Goal: Task Accomplishment & Management: Complete application form

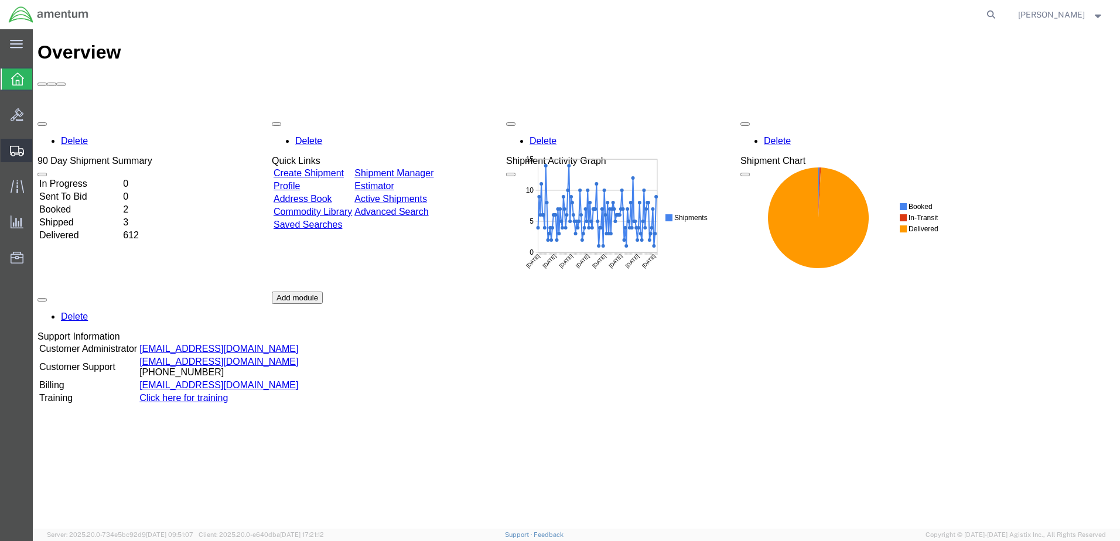
click at [0, 0] on span "Create Shipment" at bounding box center [0, 0] width 0 height 0
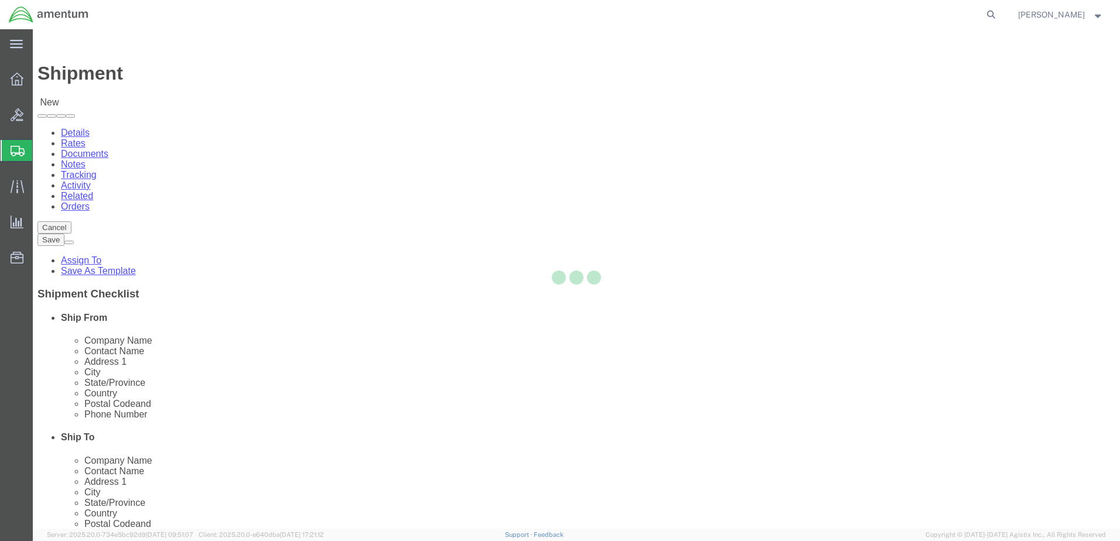
click at [245, 202] on div at bounding box center [577, 279] width 1088 height 500
select select
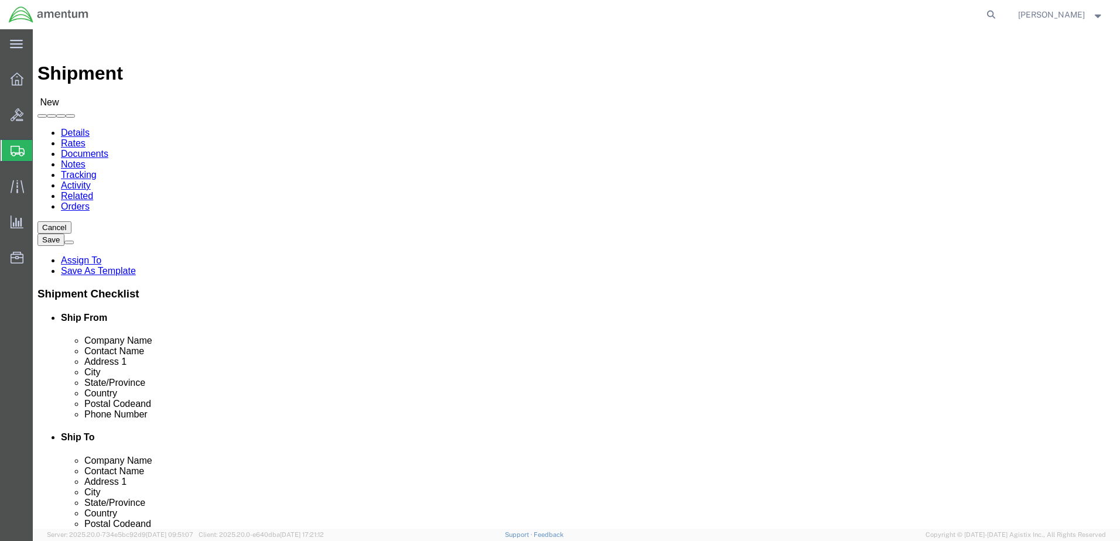
select select "MYPROFILE"
select select "CA"
type input "emi"
select select "49931"
select select "FL"
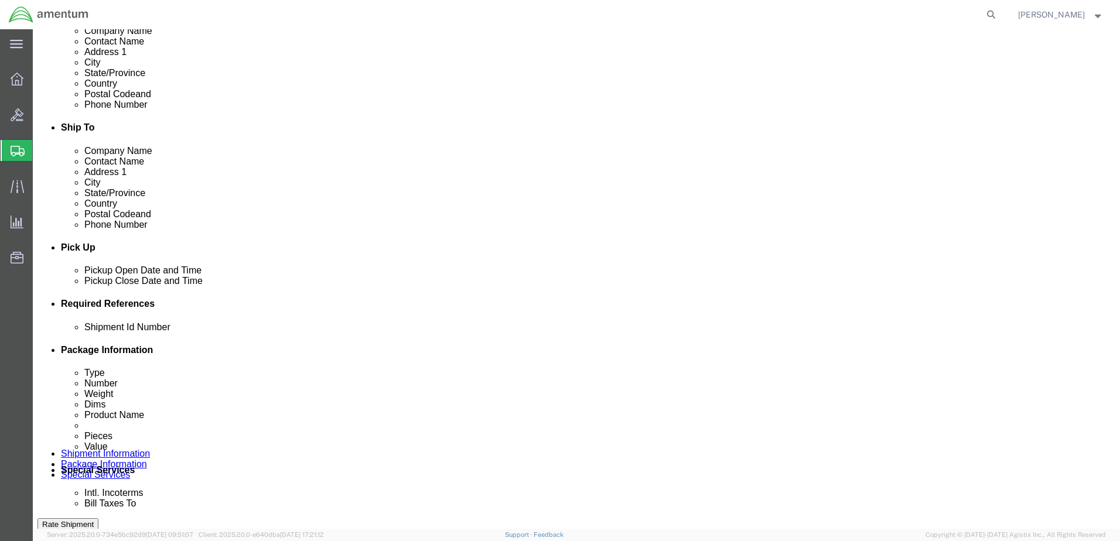
scroll to position [352, 0]
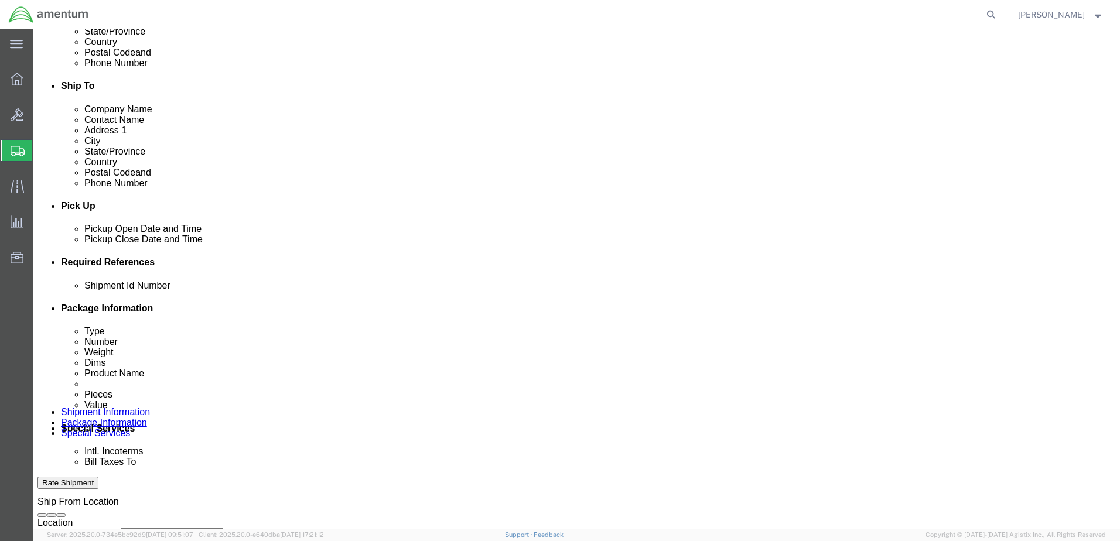
click button "Add reference"
click input "text"
drag, startPoint x: 194, startPoint y: 370, endPoint x: 147, endPoint y: 368, distance: 46.9
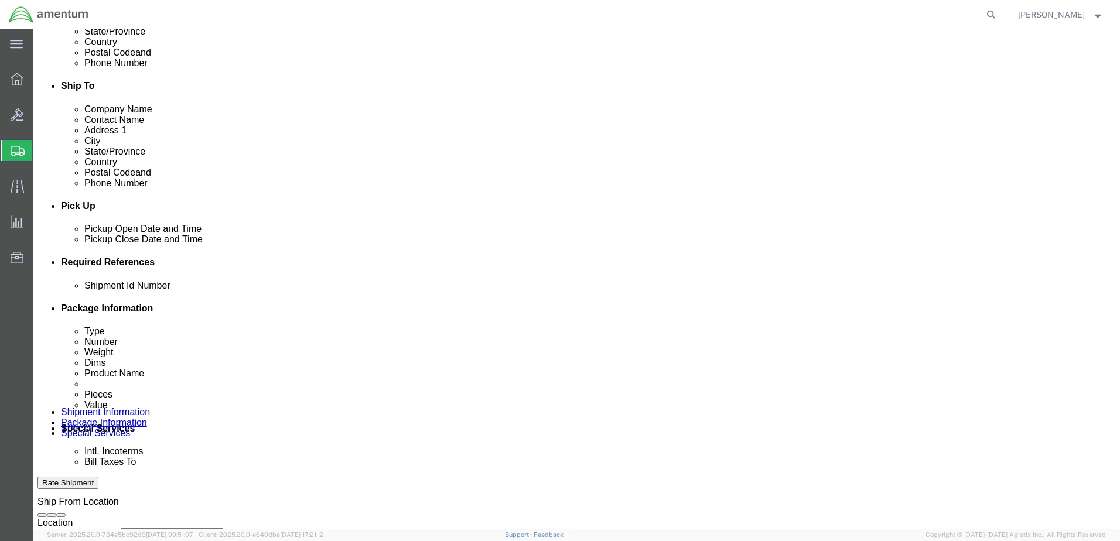
click div "Shipment Id Number 526-01153"
type input "526-01153"
paste input "526-01153"
type input "526-01153"
drag, startPoint x: 139, startPoint y: 392, endPoint x: 139, endPoint y: 385, distance: 7.0
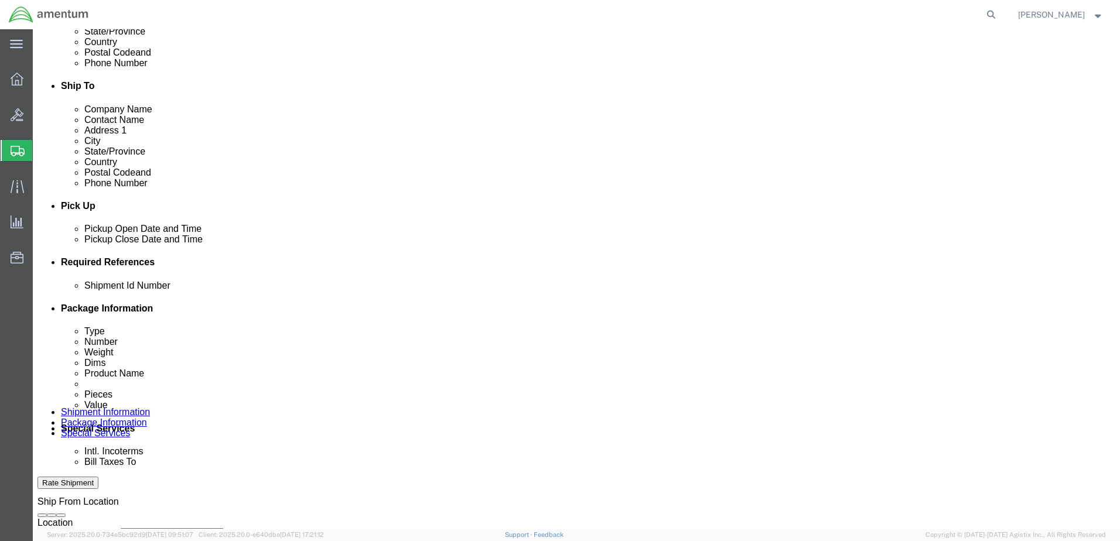
click select "Select Account Type Activity ID Airline Appointment Number ASN Batch Request # …"
select select "CUSTREF"
click select "Select Account Type Activity ID Airline Appointment Number ASN Batch Request # …"
drag, startPoint x: 411, startPoint y: 373, endPoint x: 404, endPoint y: 369, distance: 7.6
click select "Select Account Type Activity ID Airline Appointment Number ASN Batch Request # …"
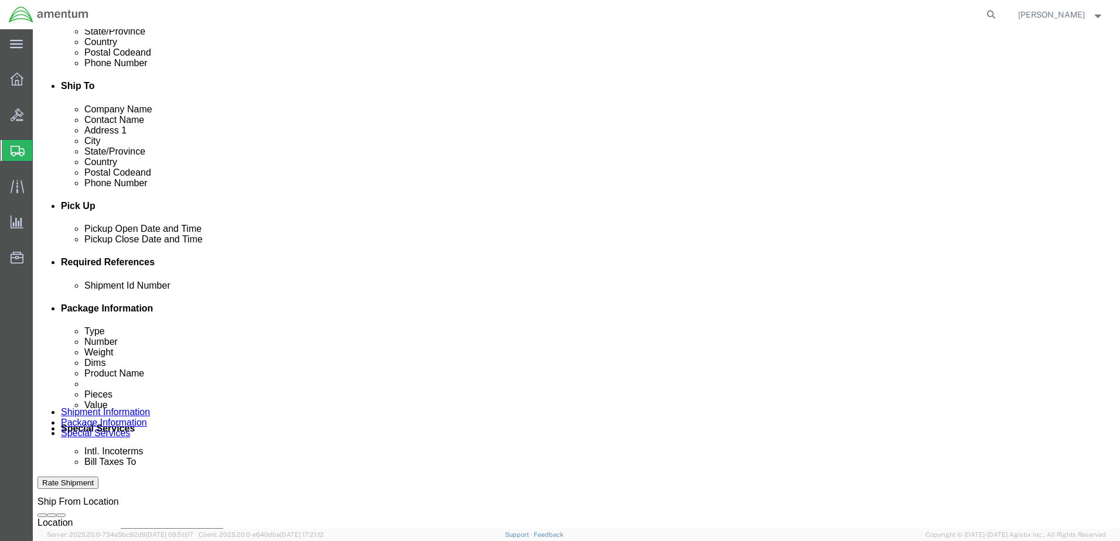
select select "DEPT"
click select "Select Account Type Activity ID Airline Appointment Number ASN Batch Request # …"
click input "text"
type input "CBP"
click select "Select Account Type Activity ID Airline Appointment Number ASN Batch Request # …"
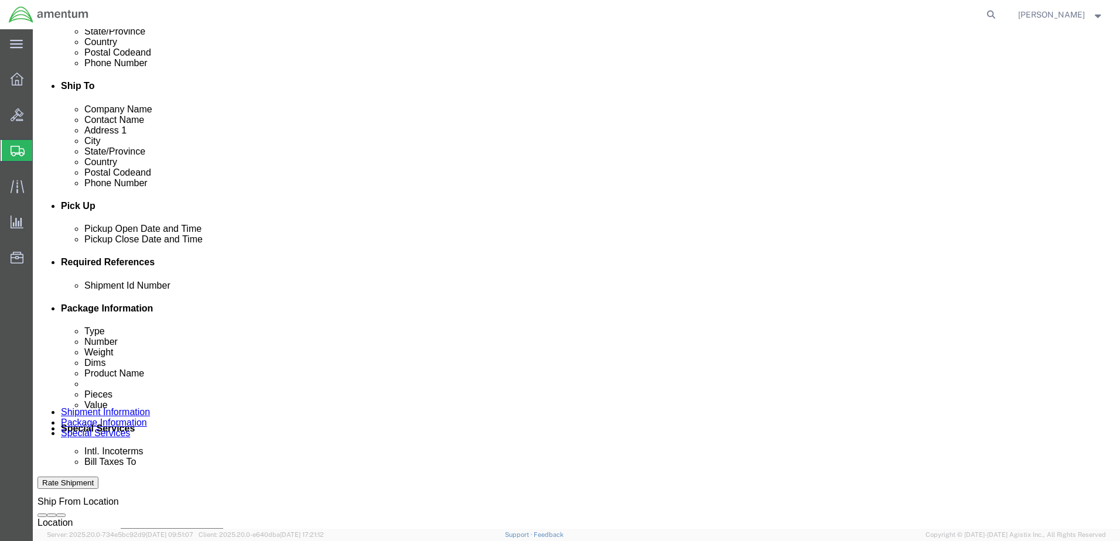
select select "PROJNUM"
click select "Select Account Type Activity ID Airline Appointment Number ASN Batch Request # …"
paste input "AME-2026-IP01-FO013-2219-NAMC-Z000"
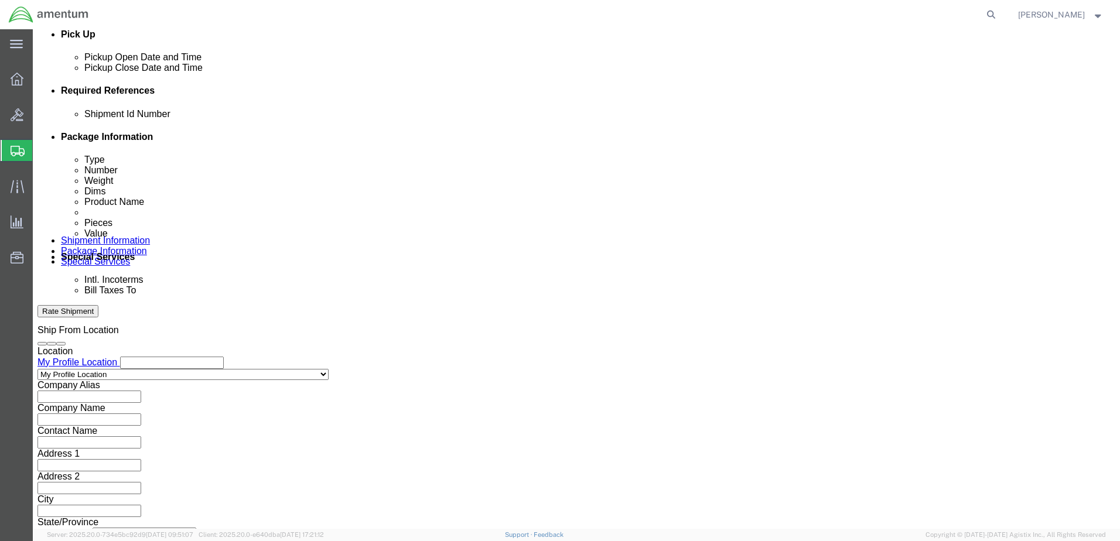
scroll to position [529, 0]
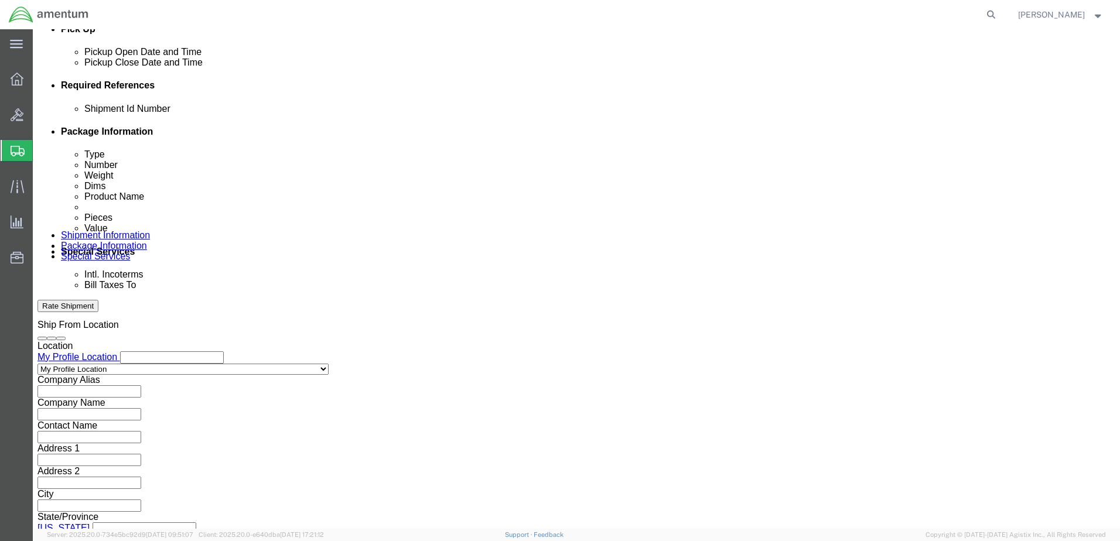
type input "AME-2026-IP01-FO013-2219-NAMC-Z000"
click button "Continue"
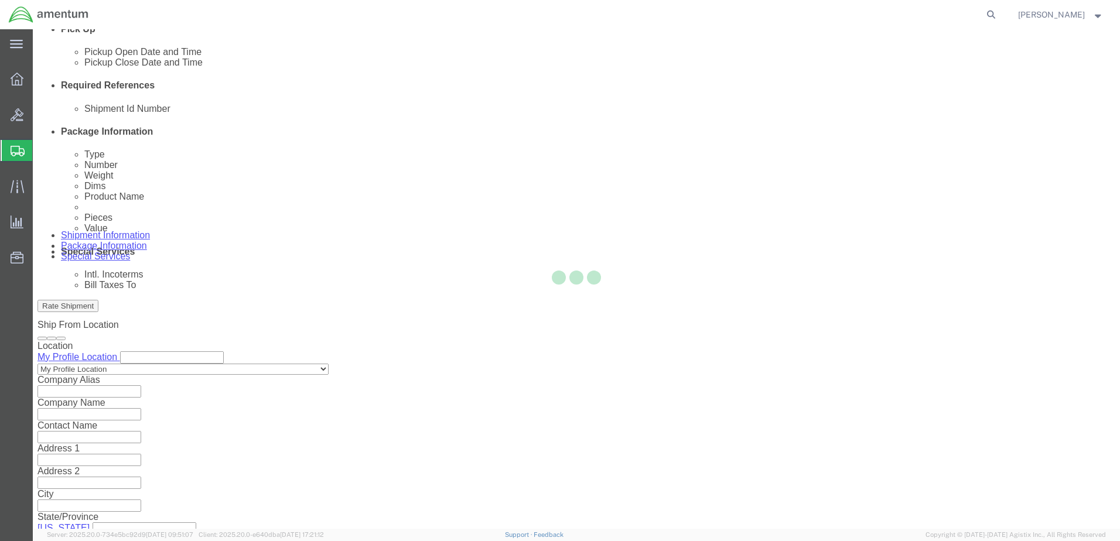
scroll to position [0, 0]
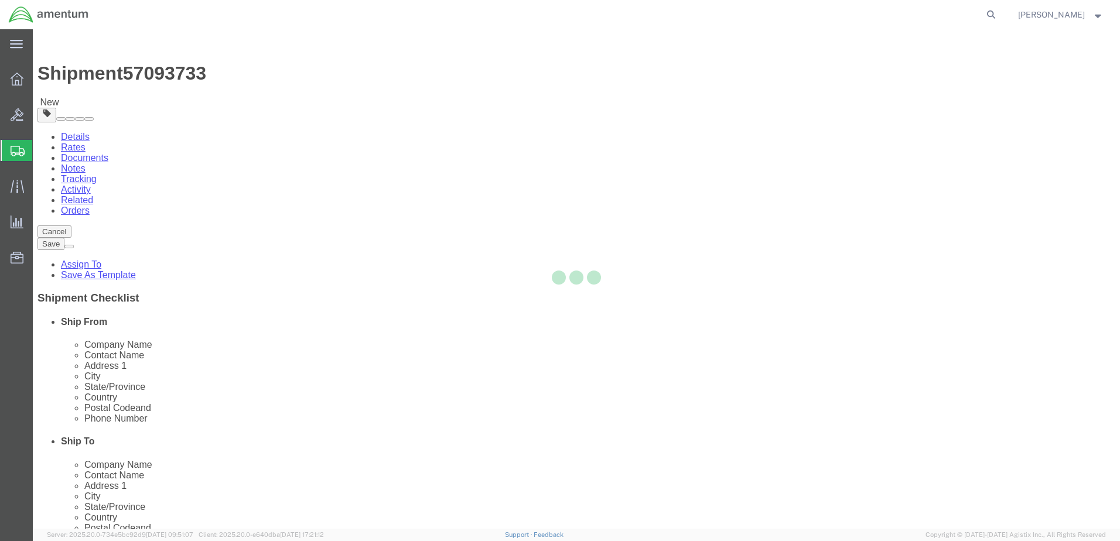
select select "CBOX"
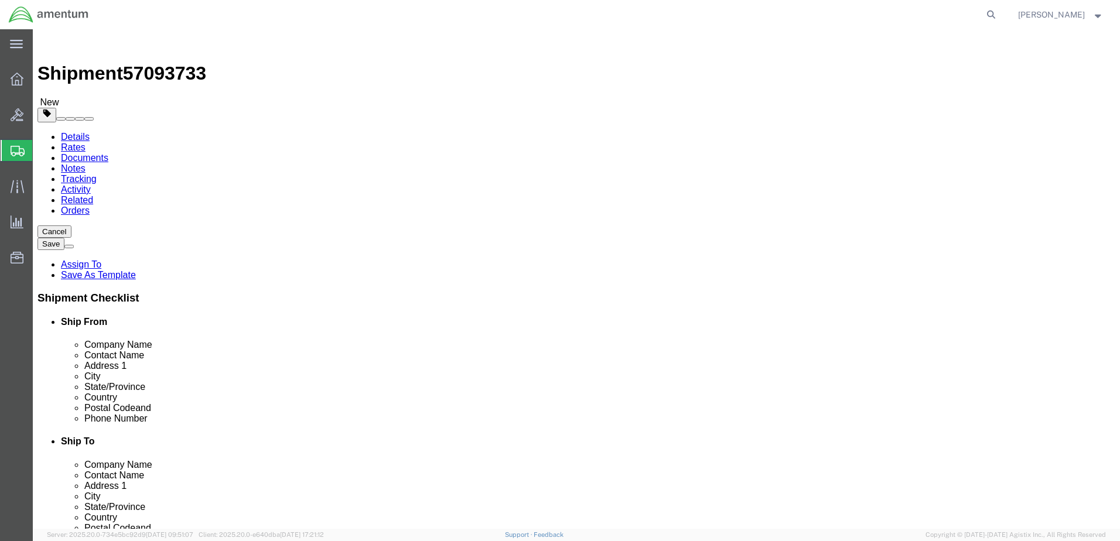
click input "text"
type input "11"
type input "12"
type input "1.5"
drag, startPoint x: 189, startPoint y: 268, endPoint x: 125, endPoint y: 267, distance: 63.9
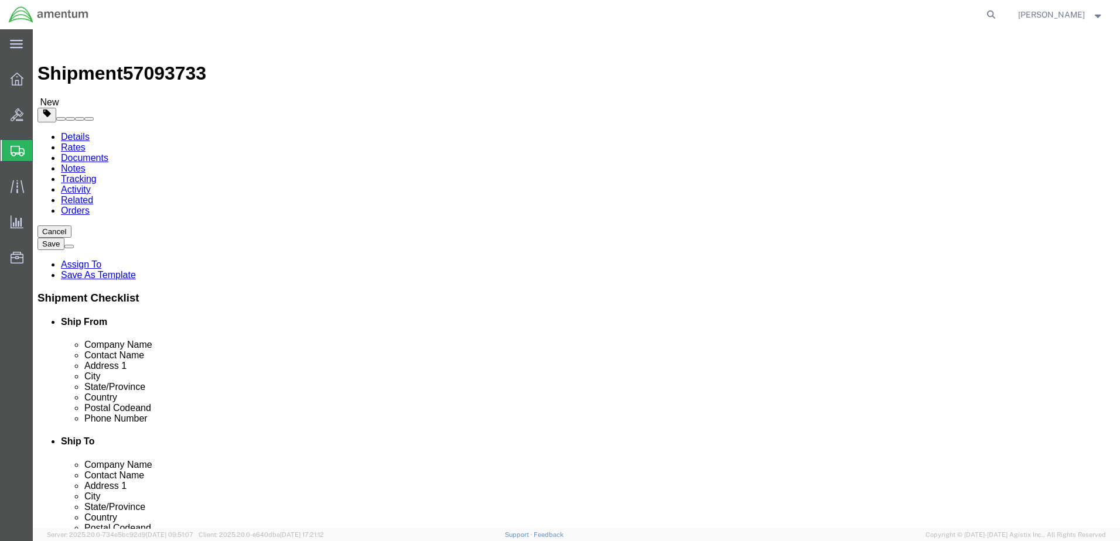
click div "Weight 0.00 Select kgs lbs Ship. t°"
type input "1.0"
click link "Add Content"
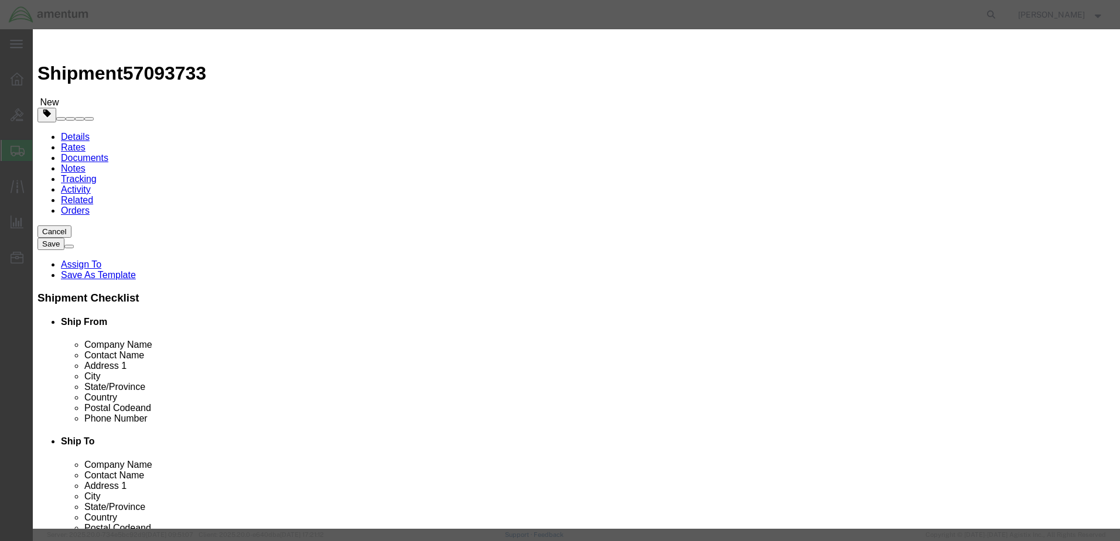
drag, startPoint x: 388, startPoint y: 118, endPoint x: 356, endPoint y: 89, distance: 44.0
click input "text"
type input "Screw"
drag, startPoint x: 341, startPoint y: 113, endPoint x: 317, endPoint y: 114, distance: 24.0
click div "Pieces 0 Select Bag Barrels 100Board Feet Bottle Box Blister Pack Carats Can Ca…"
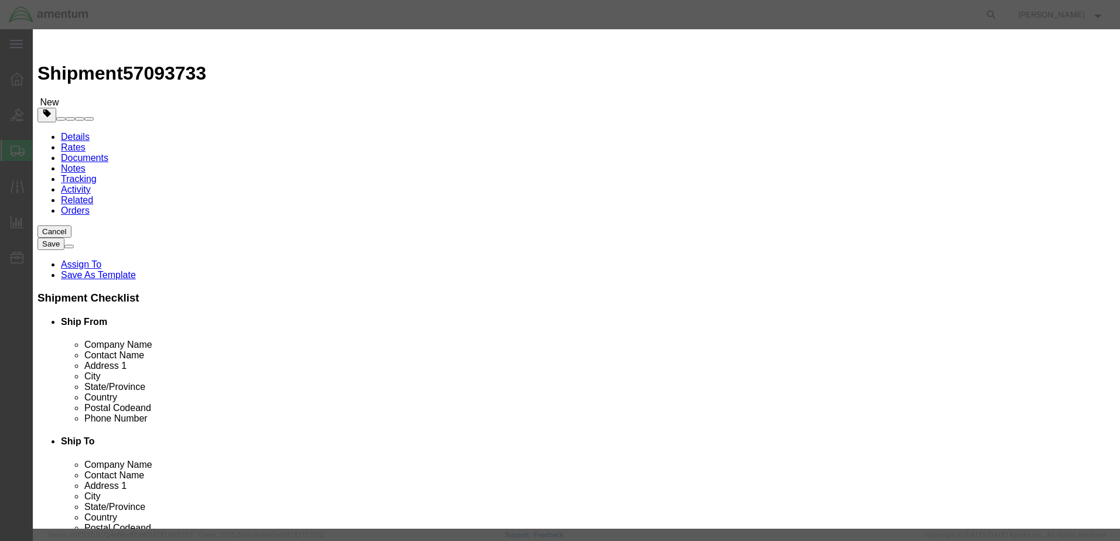
type input "1"
click div "Commodity library Product Name Screw Pieces 1 Select Bag Barrels 100Board Feet …"
click input "text"
type input "1.00"
click button "Save & Close"
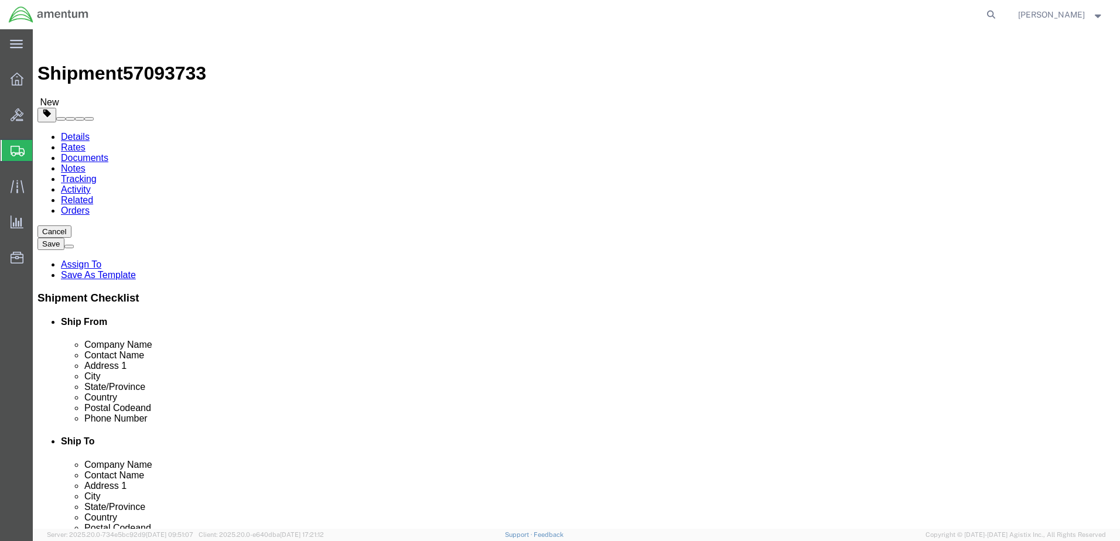
click button "Rate Shipment"
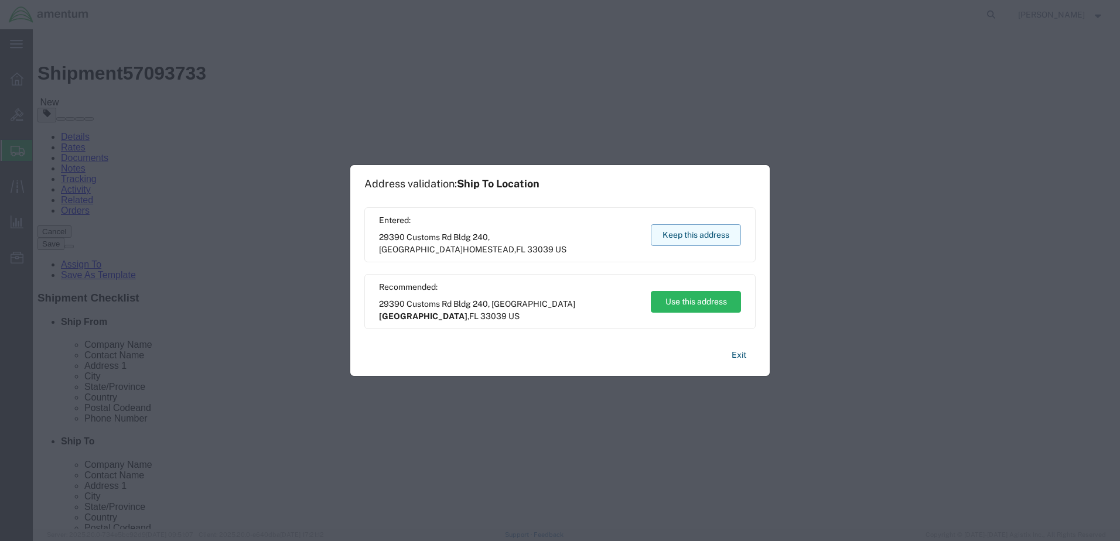
click at [669, 237] on button "Keep this address" at bounding box center [696, 235] width 90 height 22
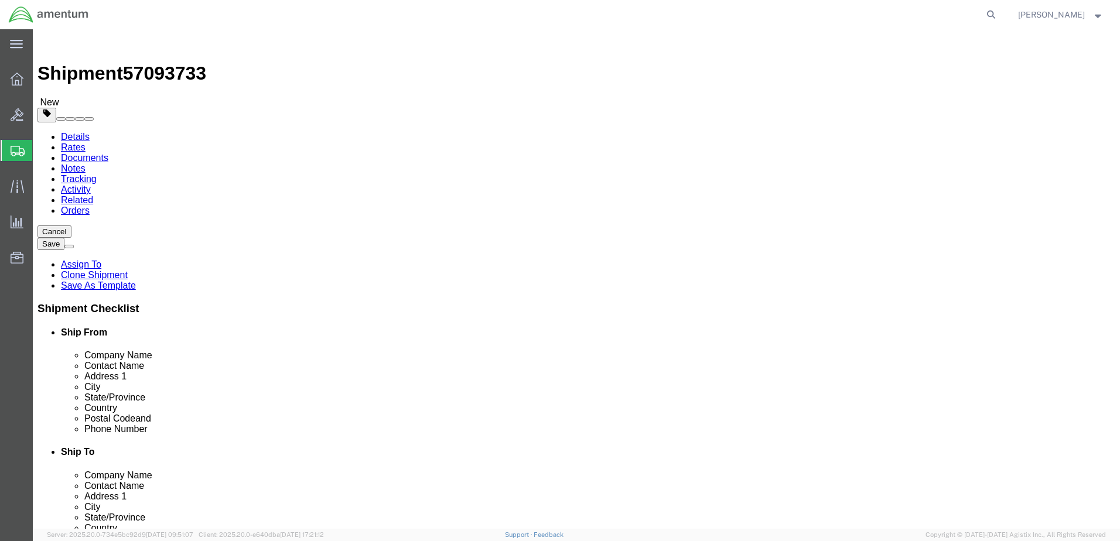
click at [73, 132] on link "Details" at bounding box center [75, 137] width 29 height 10
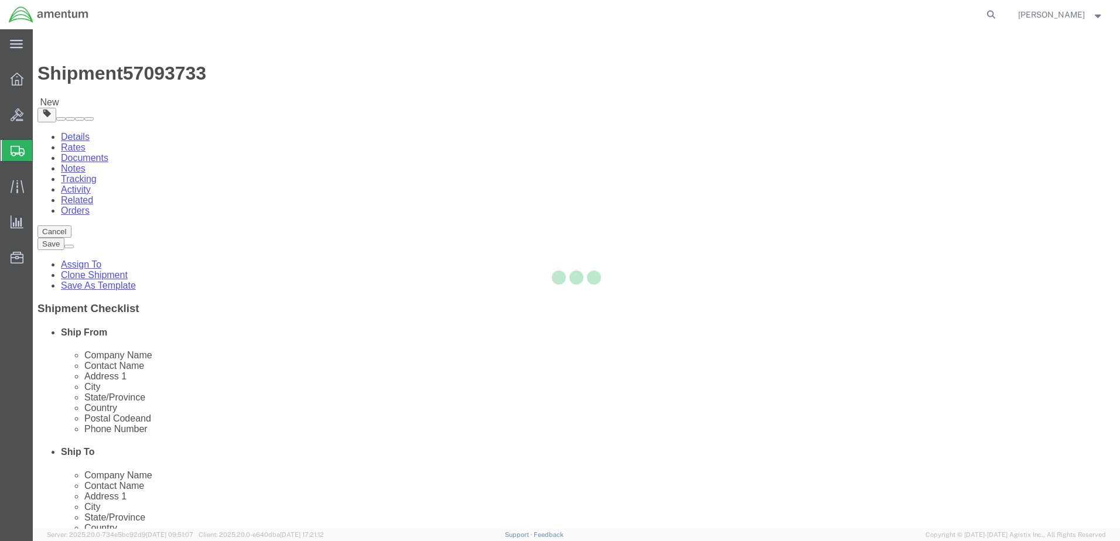
select select "49946"
select select "49931"
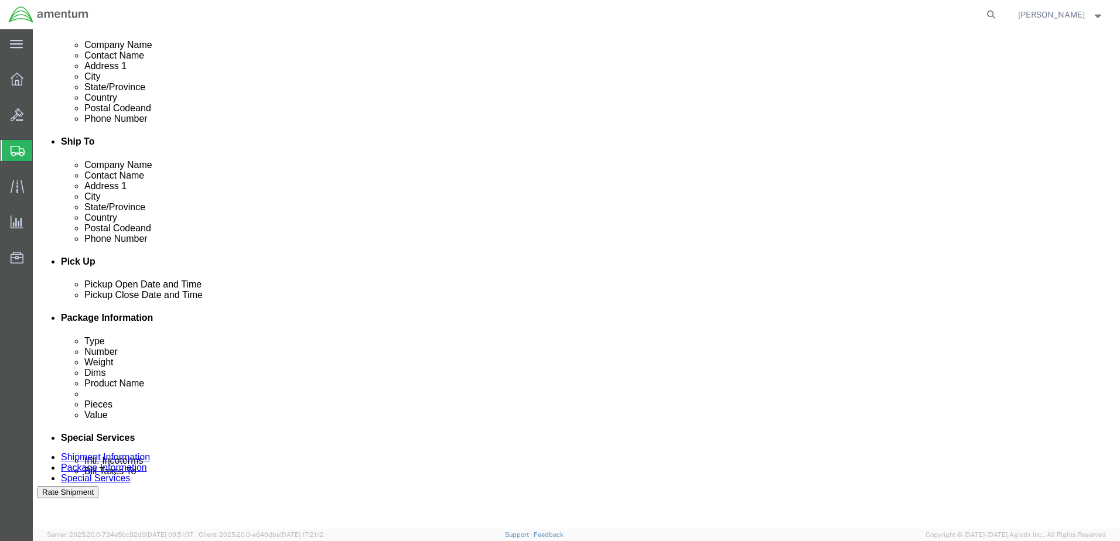
scroll to position [333, 0]
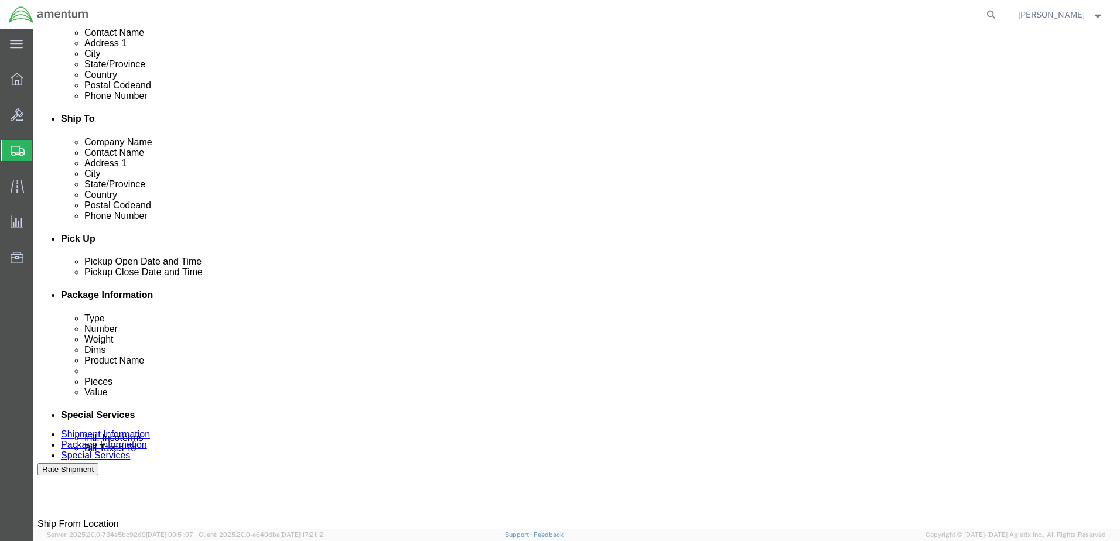
click div "[DATE] 7:01 AM"
click input "7:01 AM"
type input "1500 AM"
click button "Apply"
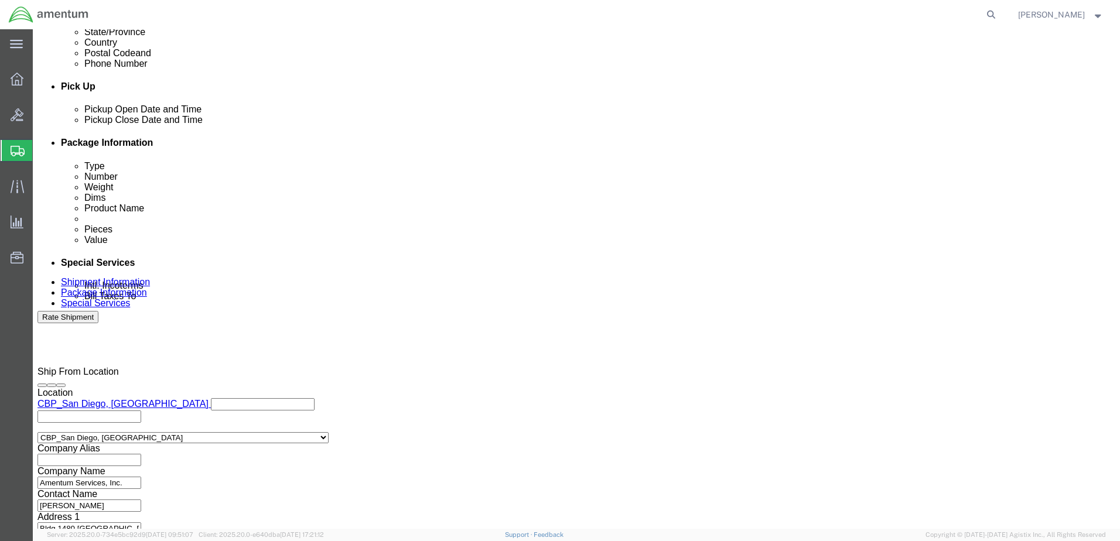
scroll to position [529, 0]
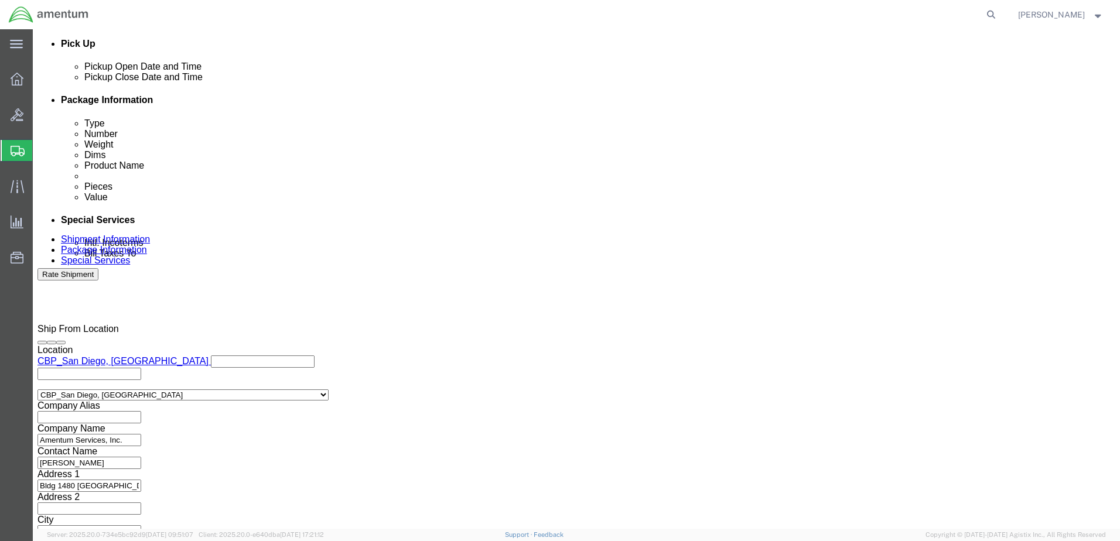
click button "Continue"
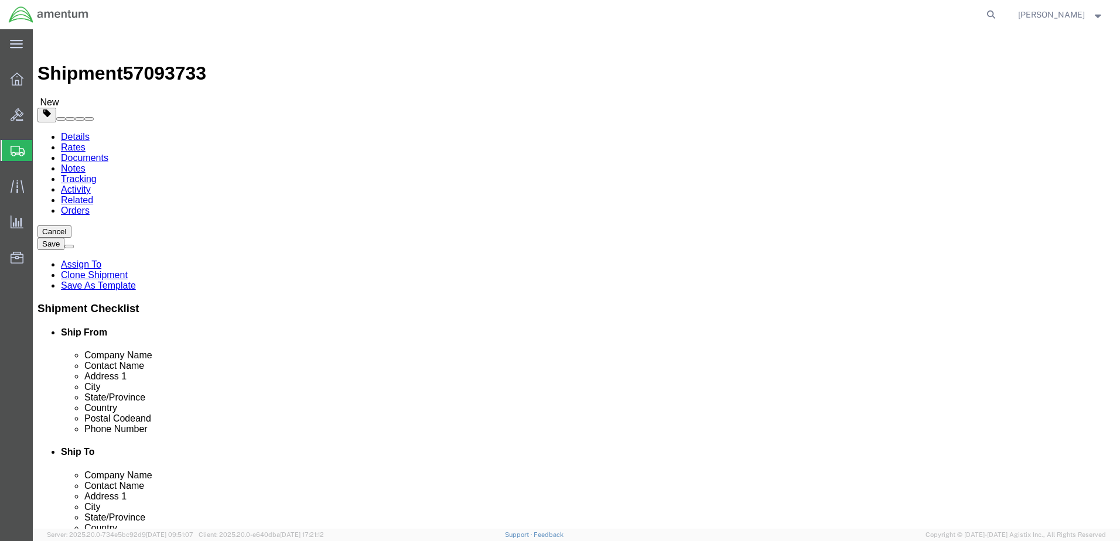
click button "Rate Shipment"
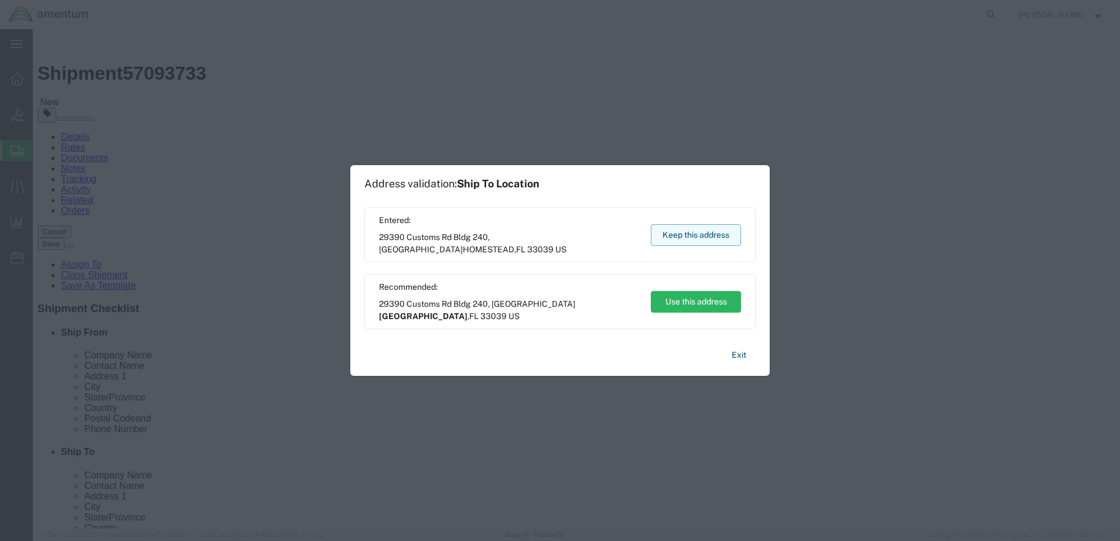
click at [703, 234] on button "Keep this address" at bounding box center [696, 235] width 90 height 22
